Goal: Information Seeking & Learning: Learn about a topic

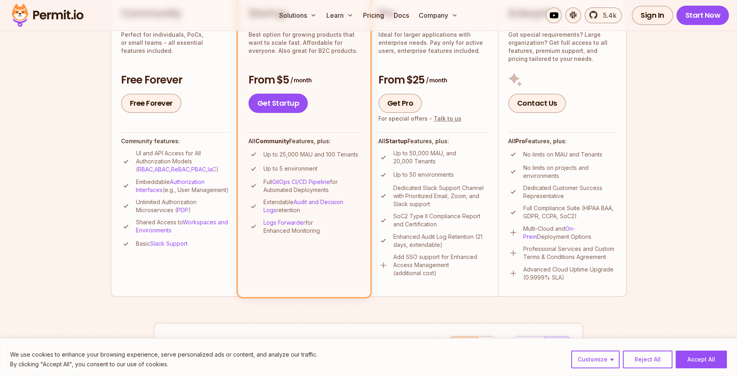
scroll to position [225, 0]
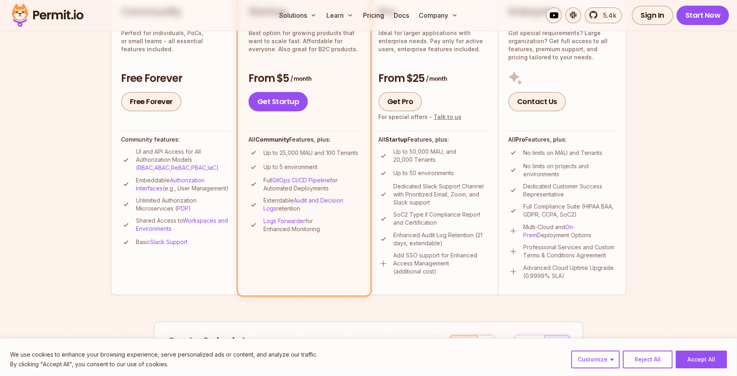
click at [231, 316] on div "Permit Pricing From Free to Predictable Scaling From a startup with 100 users t…" at bounding box center [368, 254] width 516 height 763
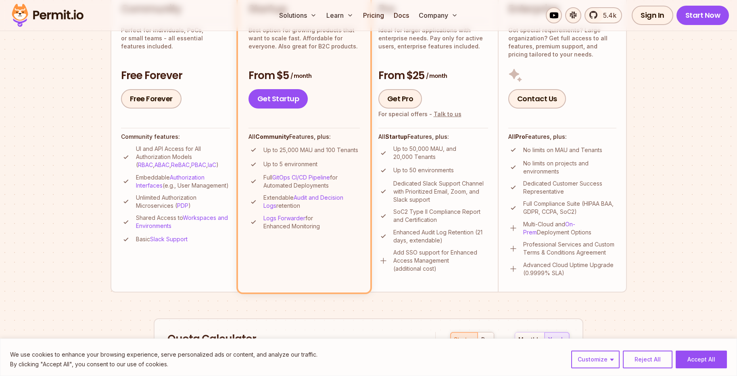
scroll to position [0, 0]
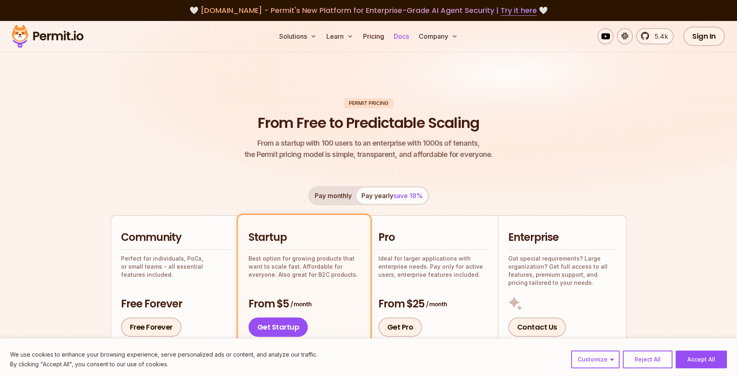
click at [403, 38] on link "Docs" at bounding box center [401, 36] width 22 height 16
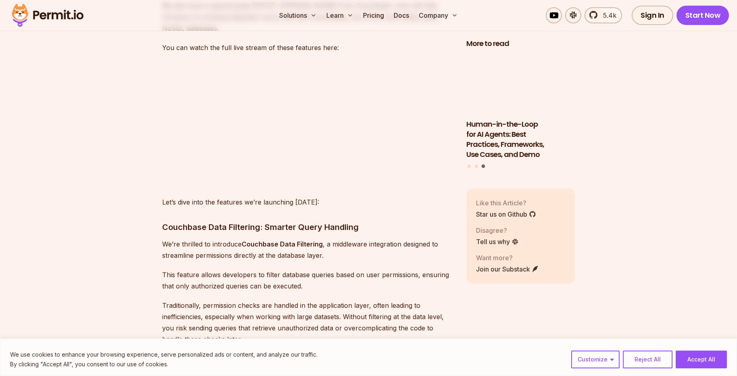
scroll to position [652, 0]
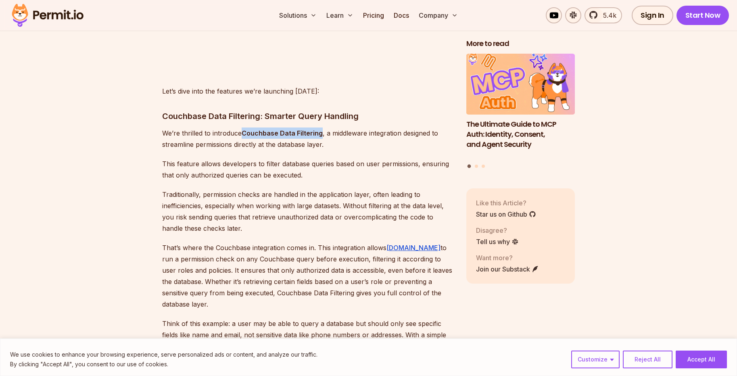
drag, startPoint x: 242, startPoint y: 132, endPoint x: 319, endPoint y: 134, distance: 77.5
click at [319, 134] on strong "Couchbase Data Filtering" at bounding box center [282, 133] width 81 height 8
copy strong "Couchbase Data Filtering"
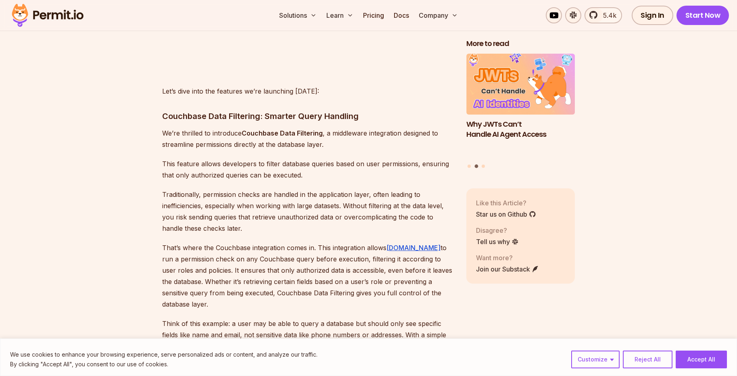
click at [363, 169] on p "This feature allows developers to filter database queries based on user permiss…" at bounding box center [307, 169] width 291 height 23
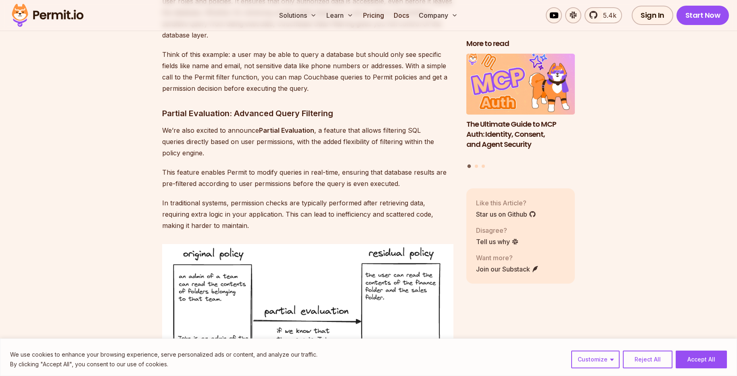
scroll to position [954, 0]
